Goal: Task Accomplishment & Management: Complete application form

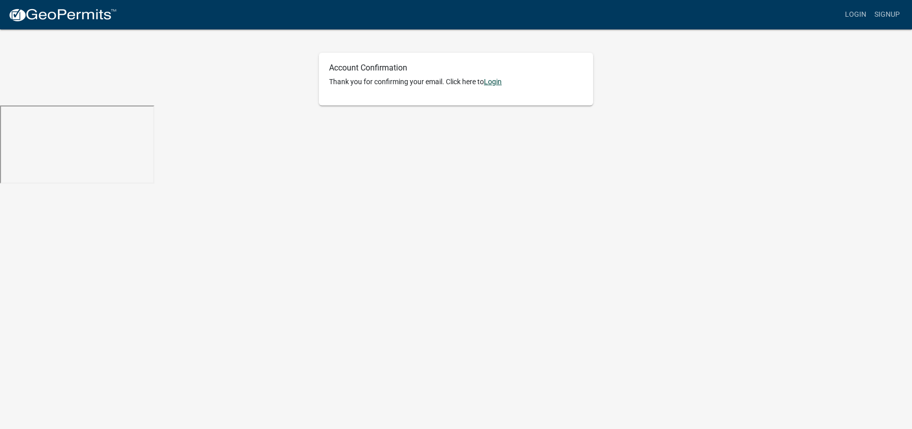
click at [494, 81] on link "Login" at bounding box center [493, 82] width 18 height 8
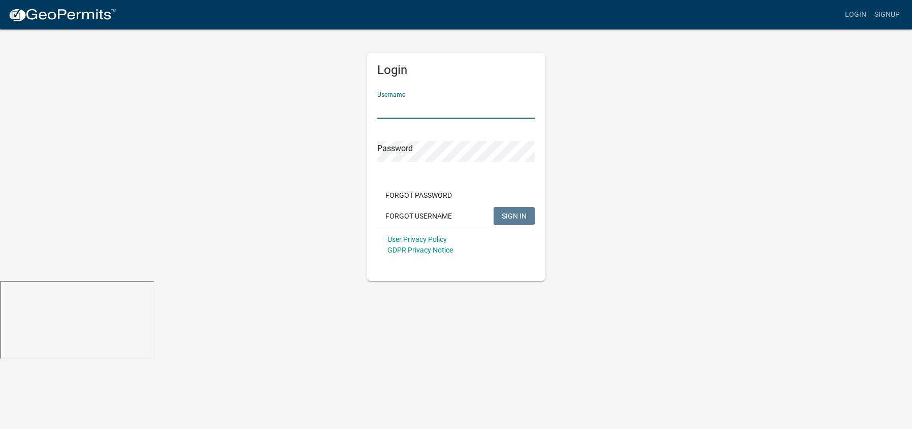
click at [473, 103] on input "Username" at bounding box center [455, 108] width 157 height 21
click at [467, 109] on input "Username" at bounding box center [455, 108] width 157 height 21
click at [466, 109] on input "Username" at bounding box center [455, 108] width 157 height 21
type input "Mytechy1"
click at [508, 216] on span "SIGN IN" at bounding box center [513, 216] width 25 height 8
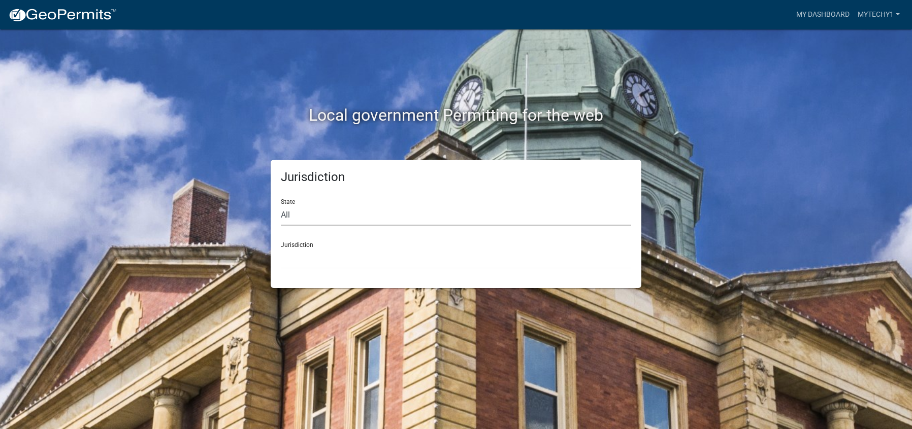
click at [446, 214] on select "All [US_STATE] [US_STATE] [US_STATE] [US_STATE] [US_STATE] [US_STATE] [US_STATE…" at bounding box center [456, 215] width 350 height 21
select select "[US_STATE]"
click at [281, 205] on select "All [US_STATE] [US_STATE] [US_STATE] [US_STATE] [US_STATE] [US_STATE] [US_STATE…" at bounding box center [456, 215] width 350 height 21
click at [424, 266] on select "City of [GEOGRAPHIC_DATA], [US_STATE] City of [GEOGRAPHIC_DATA], [US_STATE] Cit…" at bounding box center [456, 258] width 350 height 21
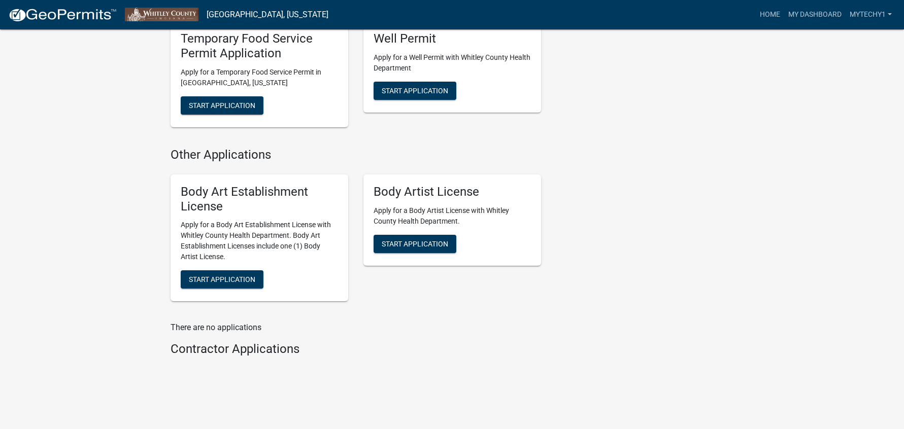
scroll to position [387, 0]
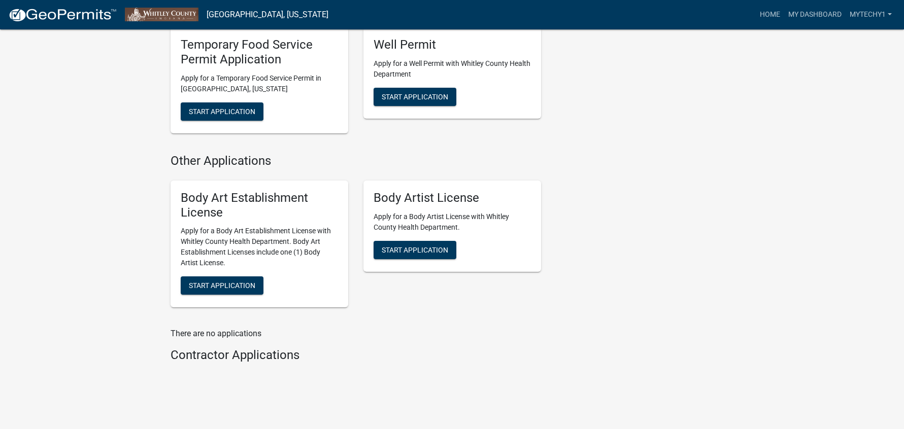
click at [311, 306] on div "Health Department Food Service Establishment Application Apply for a permit to …" at bounding box center [356, 37] width 386 height 582
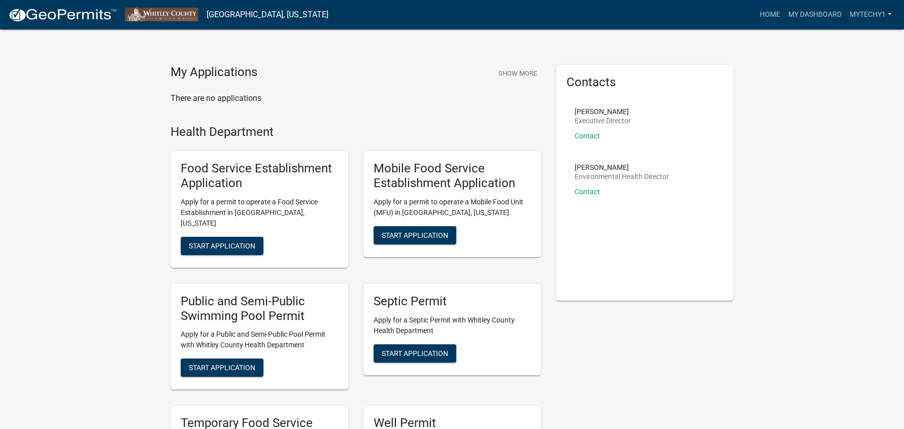
scroll to position [0, 0]
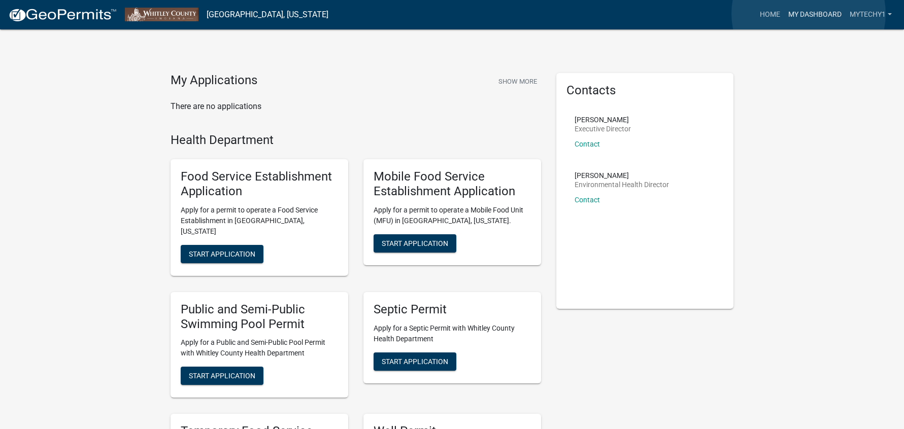
click at [809, 14] on link "My Dashboard" at bounding box center [814, 14] width 61 height 19
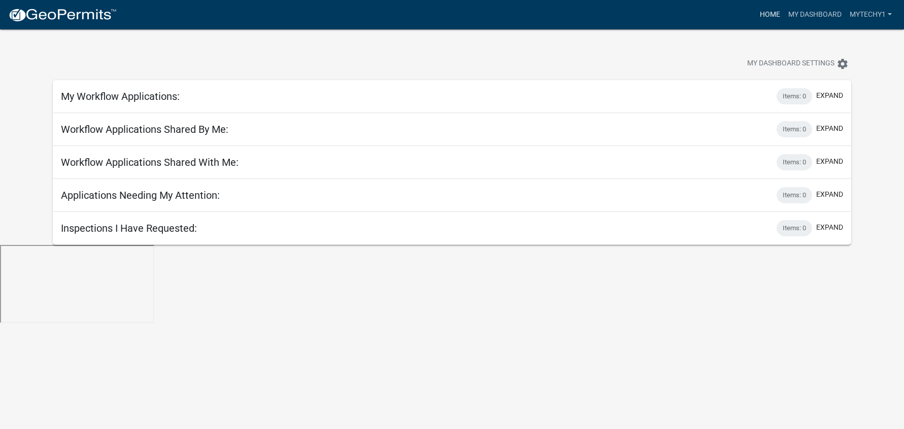
click at [768, 12] on link "Home" at bounding box center [770, 14] width 28 height 19
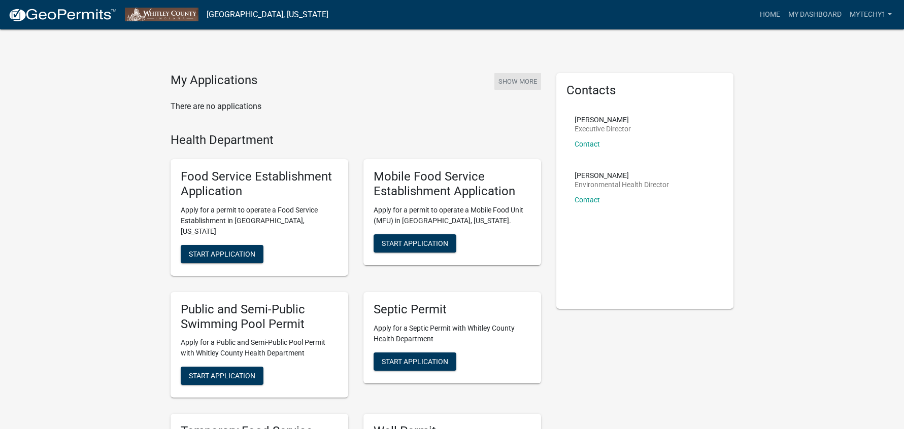
click at [525, 84] on button "Show More" at bounding box center [517, 81] width 47 height 17
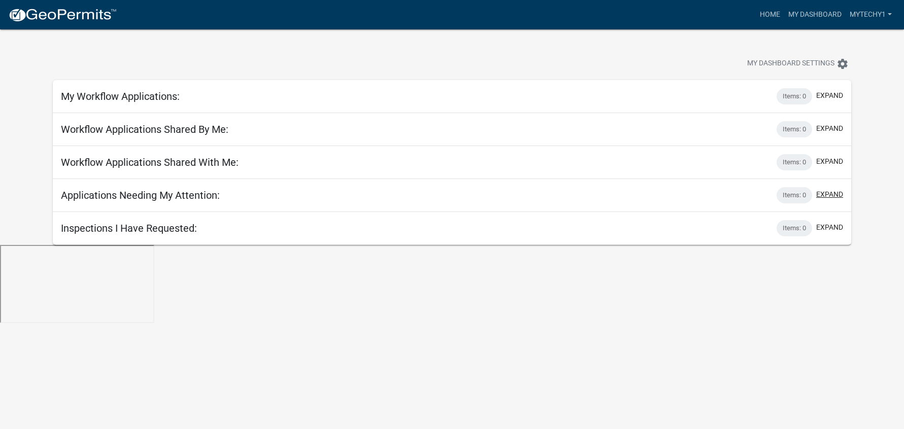
click at [835, 191] on button "expand" at bounding box center [829, 194] width 27 height 11
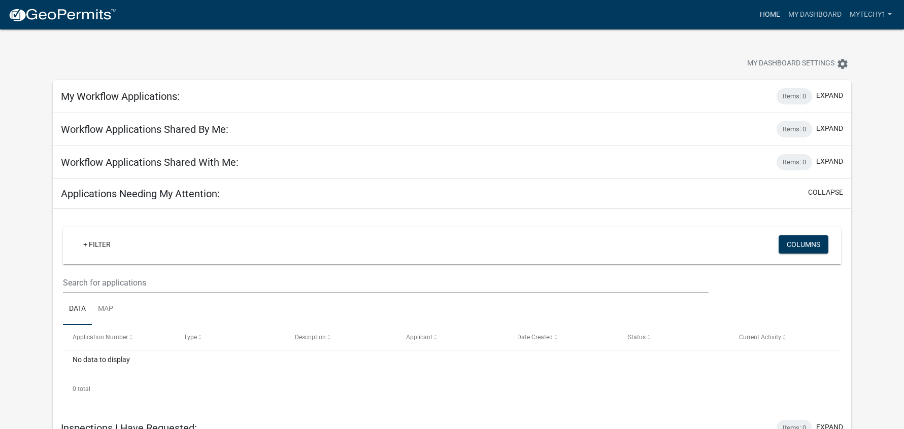
click at [761, 15] on link "Home" at bounding box center [770, 14] width 28 height 19
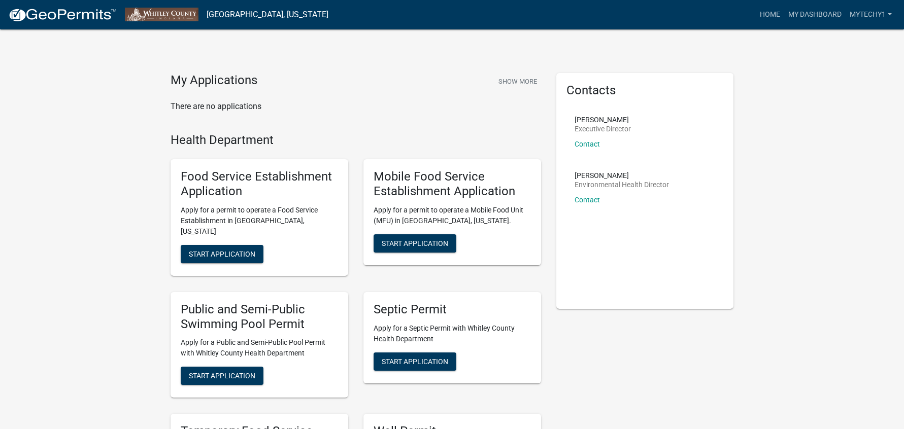
click at [622, 163] on li "[PERSON_NAME] Executive Director Contact" at bounding box center [644, 136] width 157 height 56
click at [624, 161] on li "[PERSON_NAME] Executive Director Contact" at bounding box center [644, 136] width 157 height 56
click at [683, 296] on div "Contacts [PERSON_NAME] Executive Director Contact [PERSON_NAME] Environmental H…" at bounding box center [645, 191] width 178 height 236
click at [473, 110] on p "There are no applications" at bounding box center [356, 107] width 371 height 12
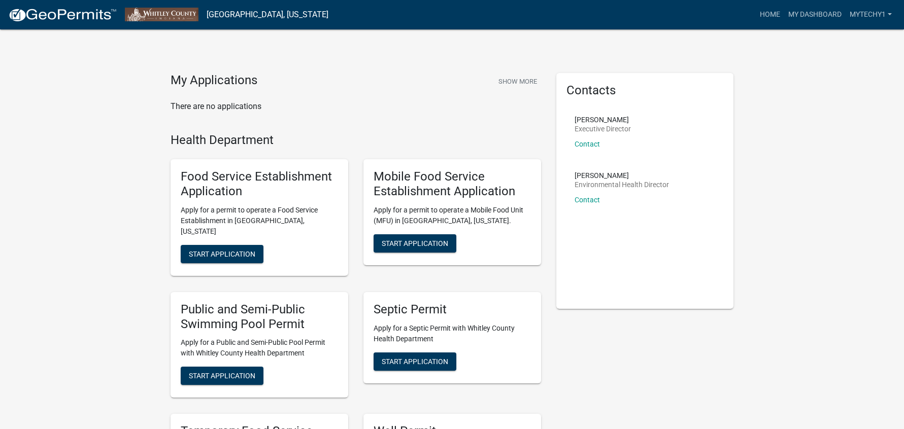
click at [357, 64] on div "My Applications Show More There are no applications Health Department Food Serv…" at bounding box center [452, 416] width 904 height 833
